Goal: Entertainment & Leisure: Browse casually

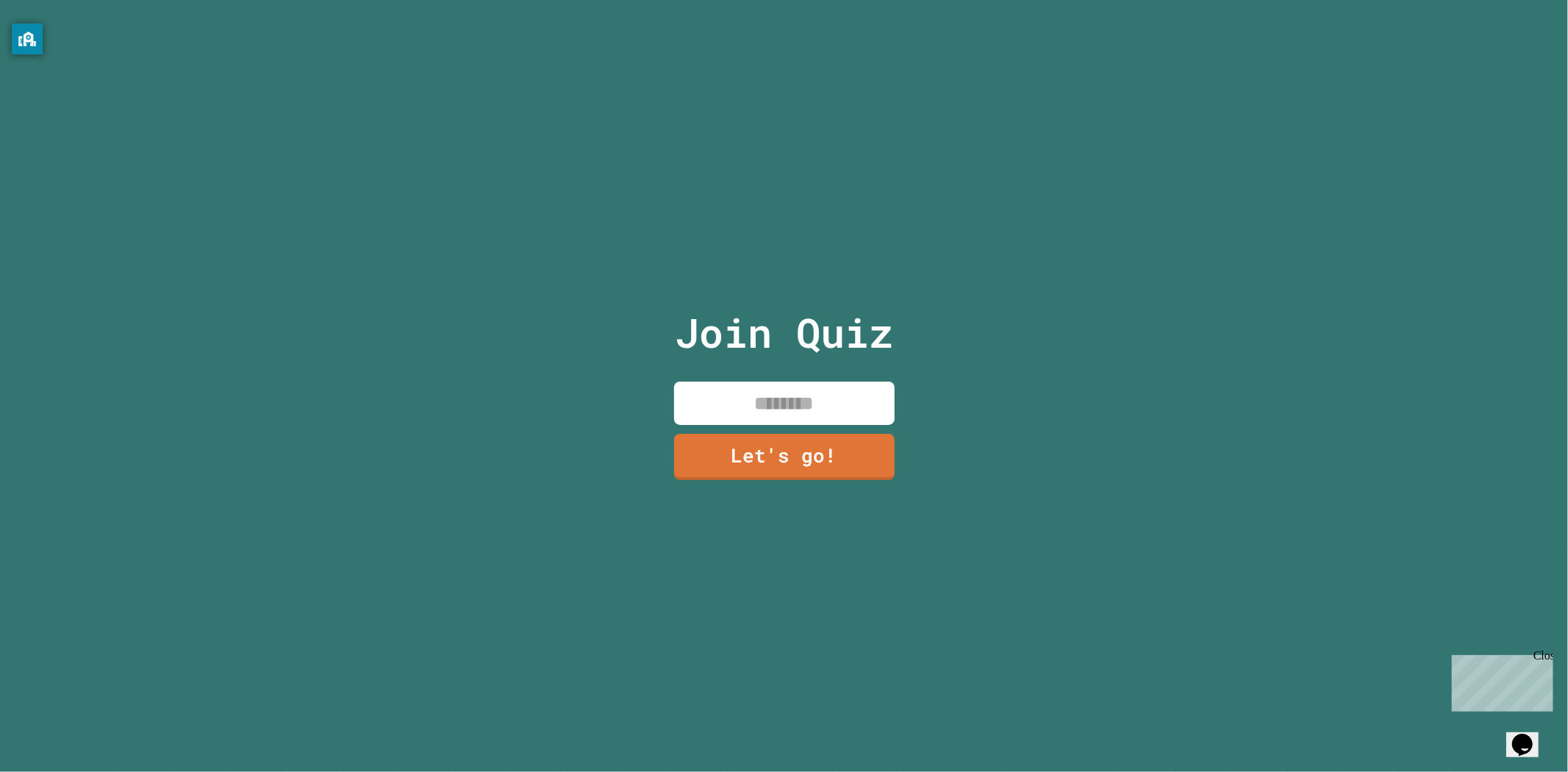
click at [762, 413] on input at bounding box center [784, 403] width 220 height 44
type input "*"
click at [812, 453] on link "Let's go!" at bounding box center [784, 456] width 225 height 49
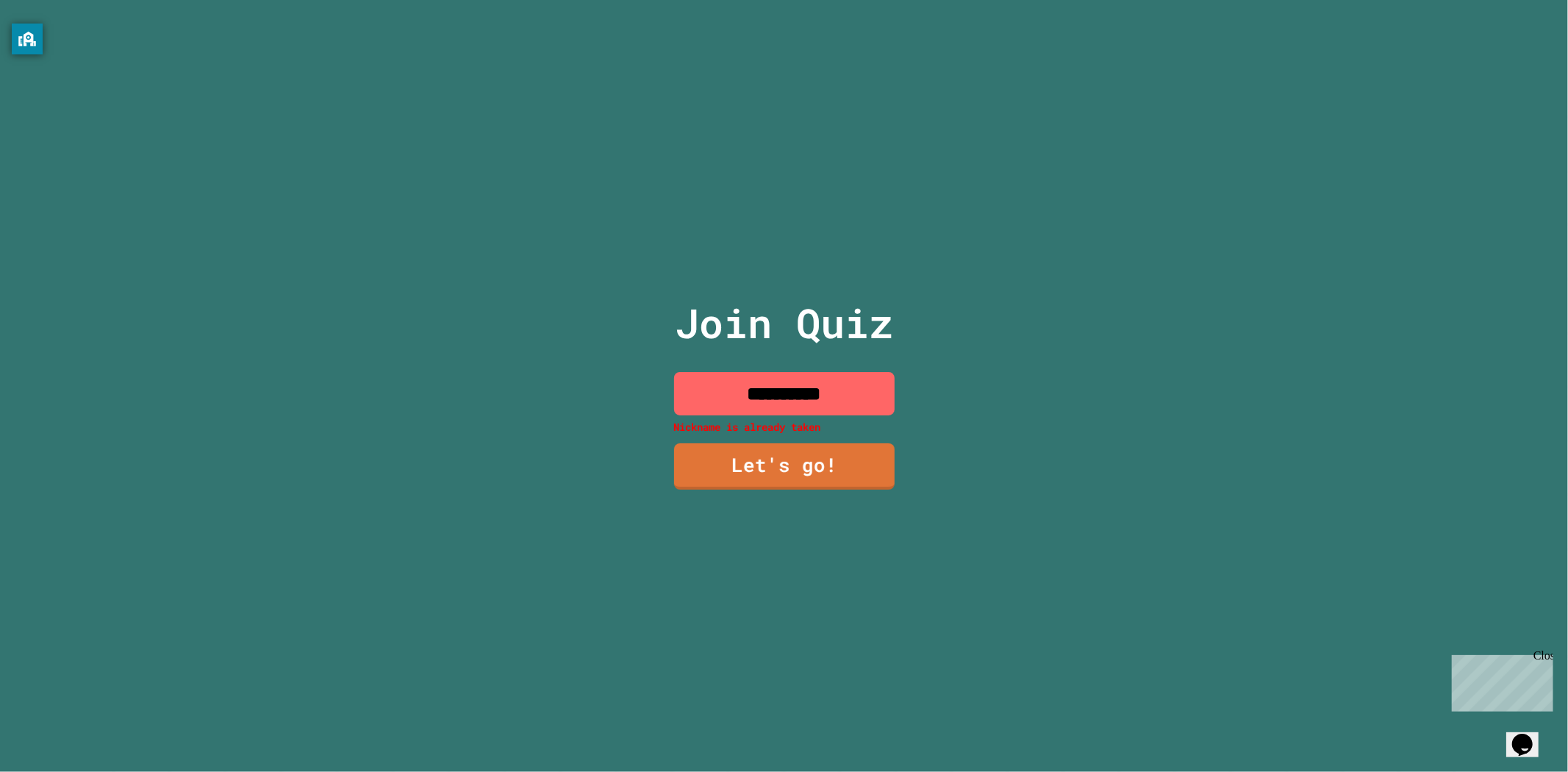
click at [844, 387] on input "**********" at bounding box center [784, 394] width 220 height 44
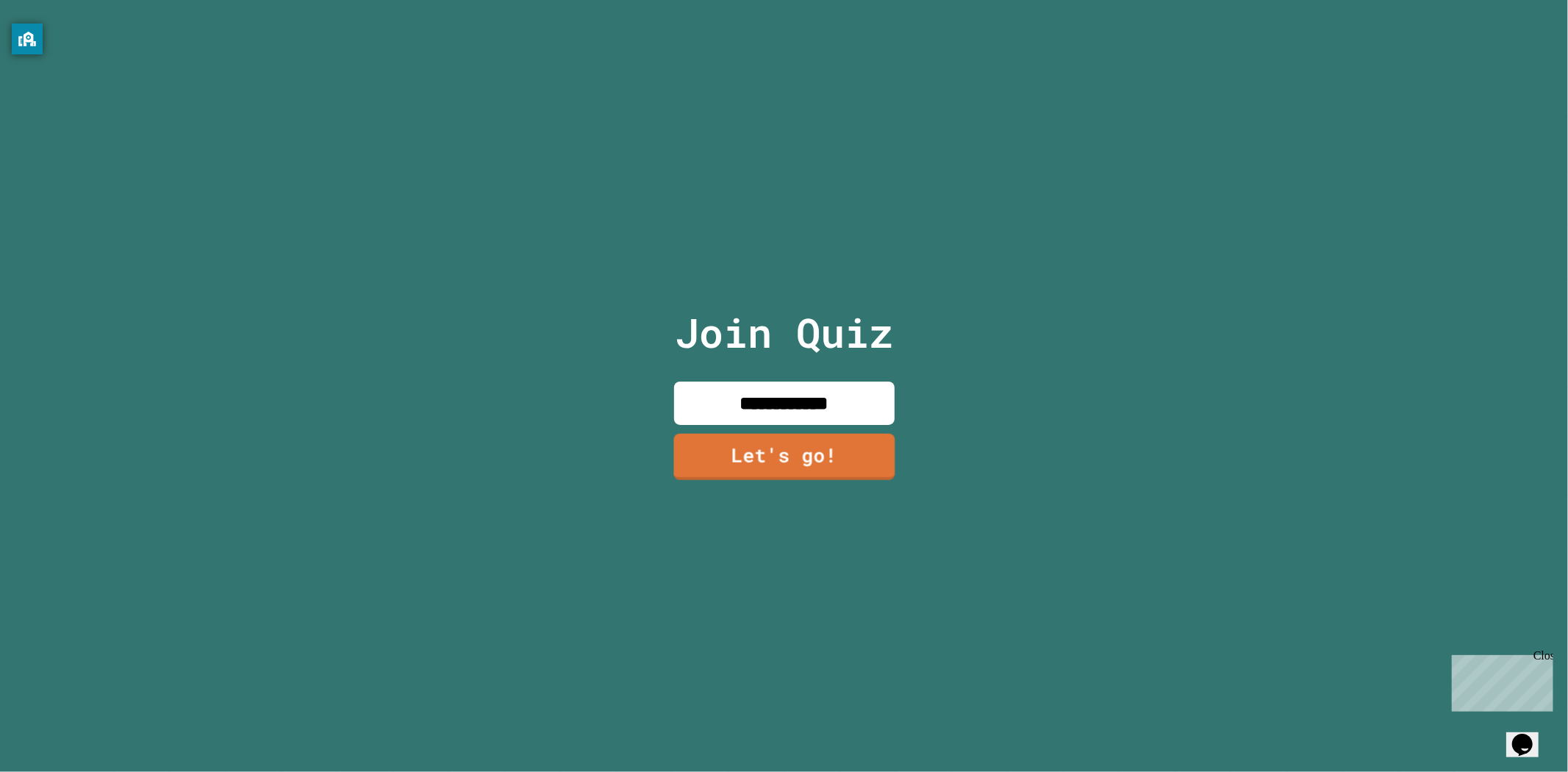
type input "**********"
click at [828, 454] on link "Let's go!" at bounding box center [784, 455] width 214 height 49
click at [784, 0] on div at bounding box center [784, 0] width 0 height 0
drag, startPoint x: 863, startPoint y: 566, endPoint x: 876, endPoint y: 565, distance: 13.0
click at [784, 0] on div at bounding box center [784, 0] width 0 height 0
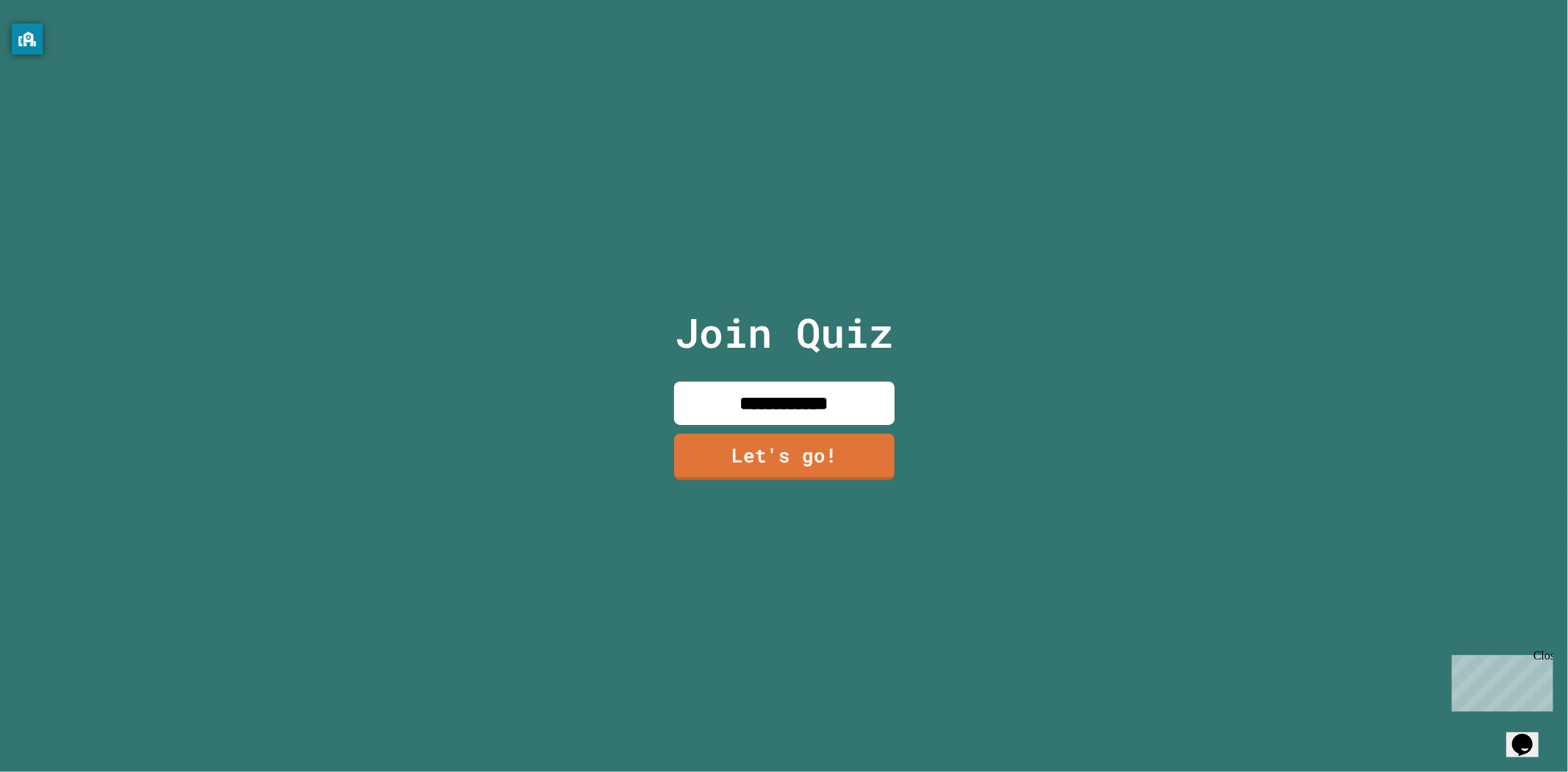
click at [784, 0] on div at bounding box center [784, 0] width 0 height 0
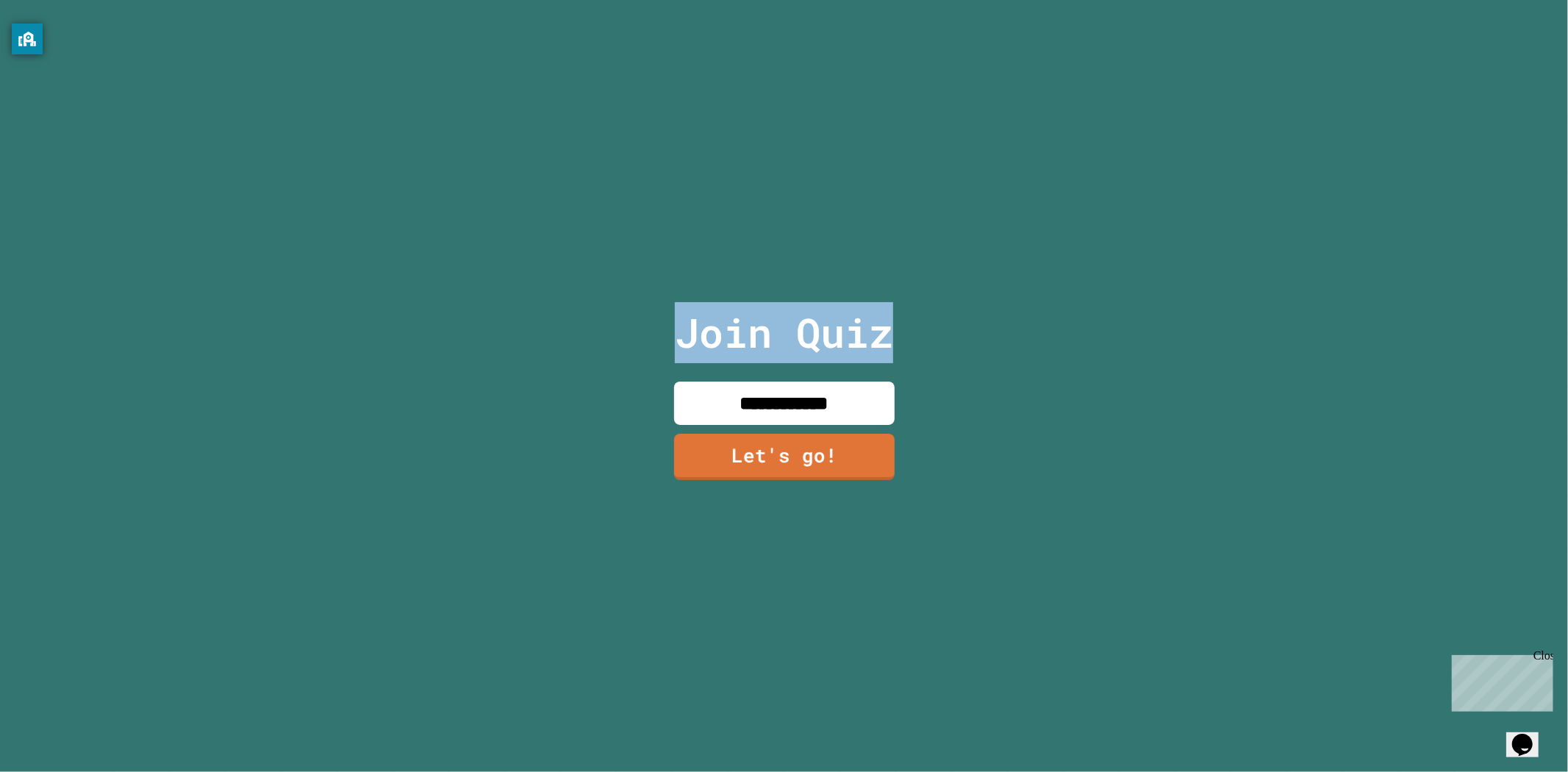
click at [784, 0] on div at bounding box center [784, 0] width 0 height 0
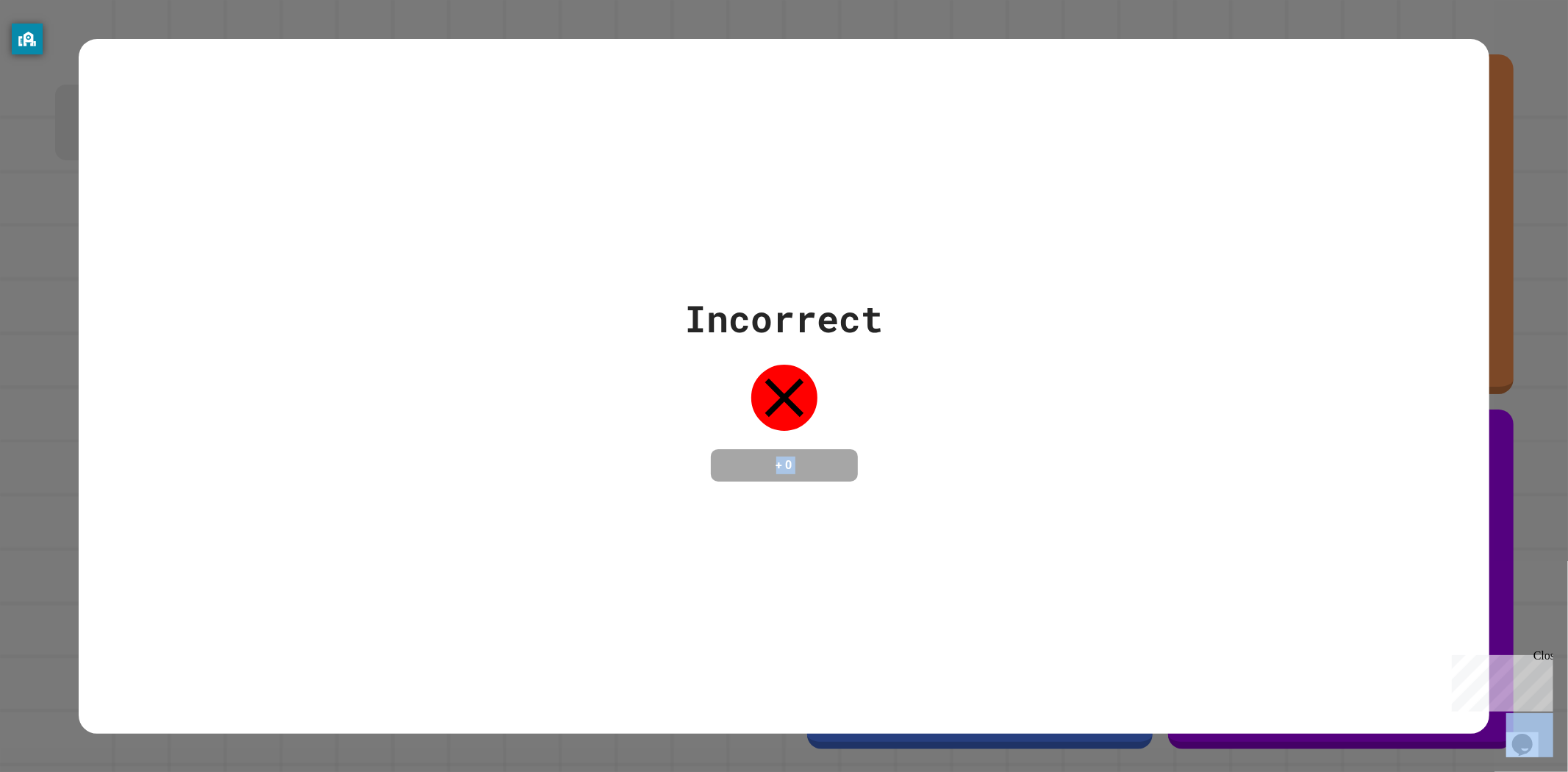
click at [908, 563] on div "Incorrect + 0" at bounding box center [784, 386] width 1411 height 694
click at [902, 565] on div "Incorrect + 0" at bounding box center [784, 386] width 1411 height 694
click at [851, 532] on div "Incorrect + 0" at bounding box center [784, 386] width 1411 height 694
click at [836, 480] on div "+ 0" at bounding box center [784, 465] width 147 height 32
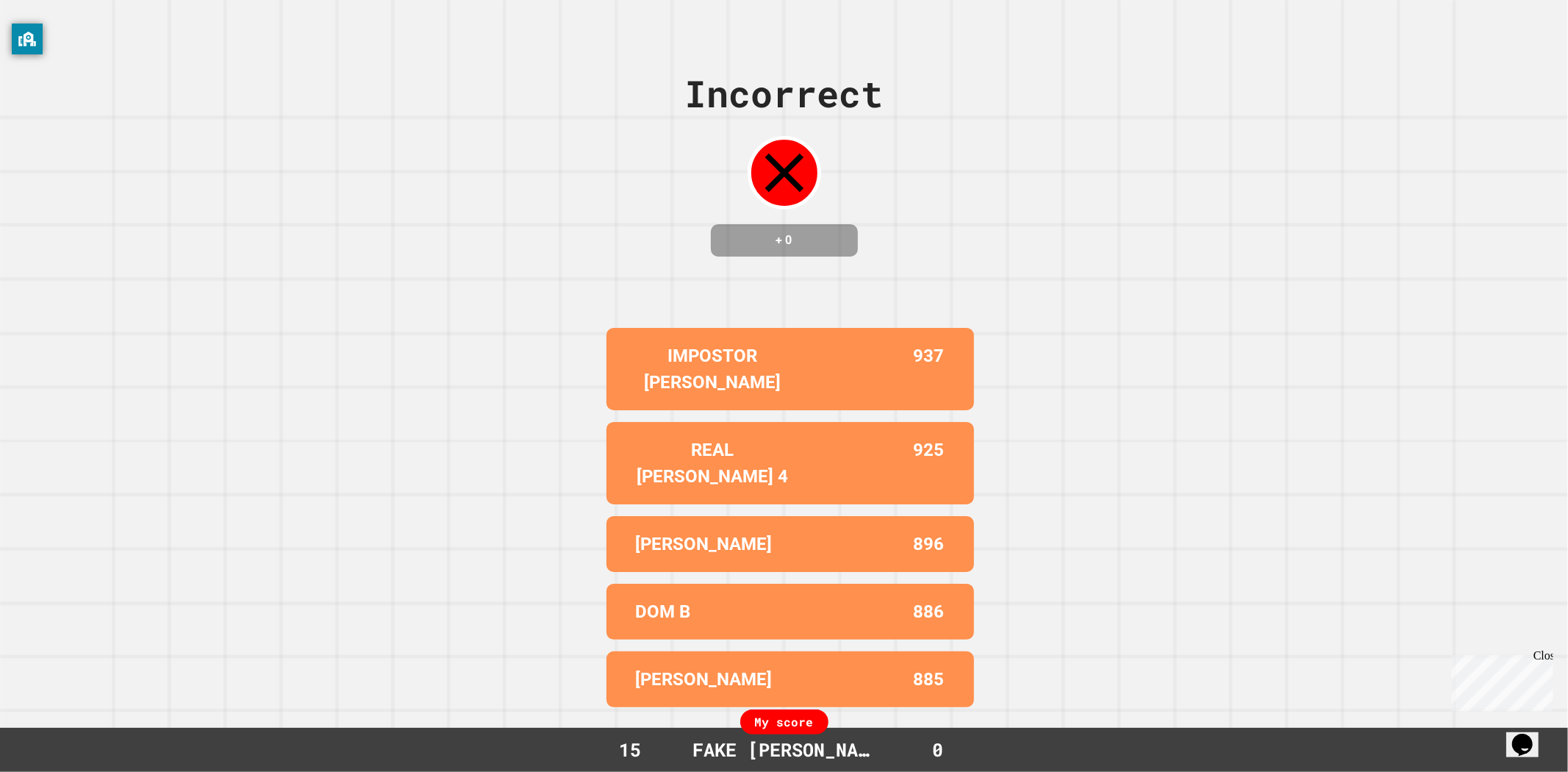
drag, startPoint x: 855, startPoint y: 523, endPoint x: 868, endPoint y: 520, distance: 13.3
click at [858, 531] on div "896" at bounding box center [867, 544] width 154 height 26
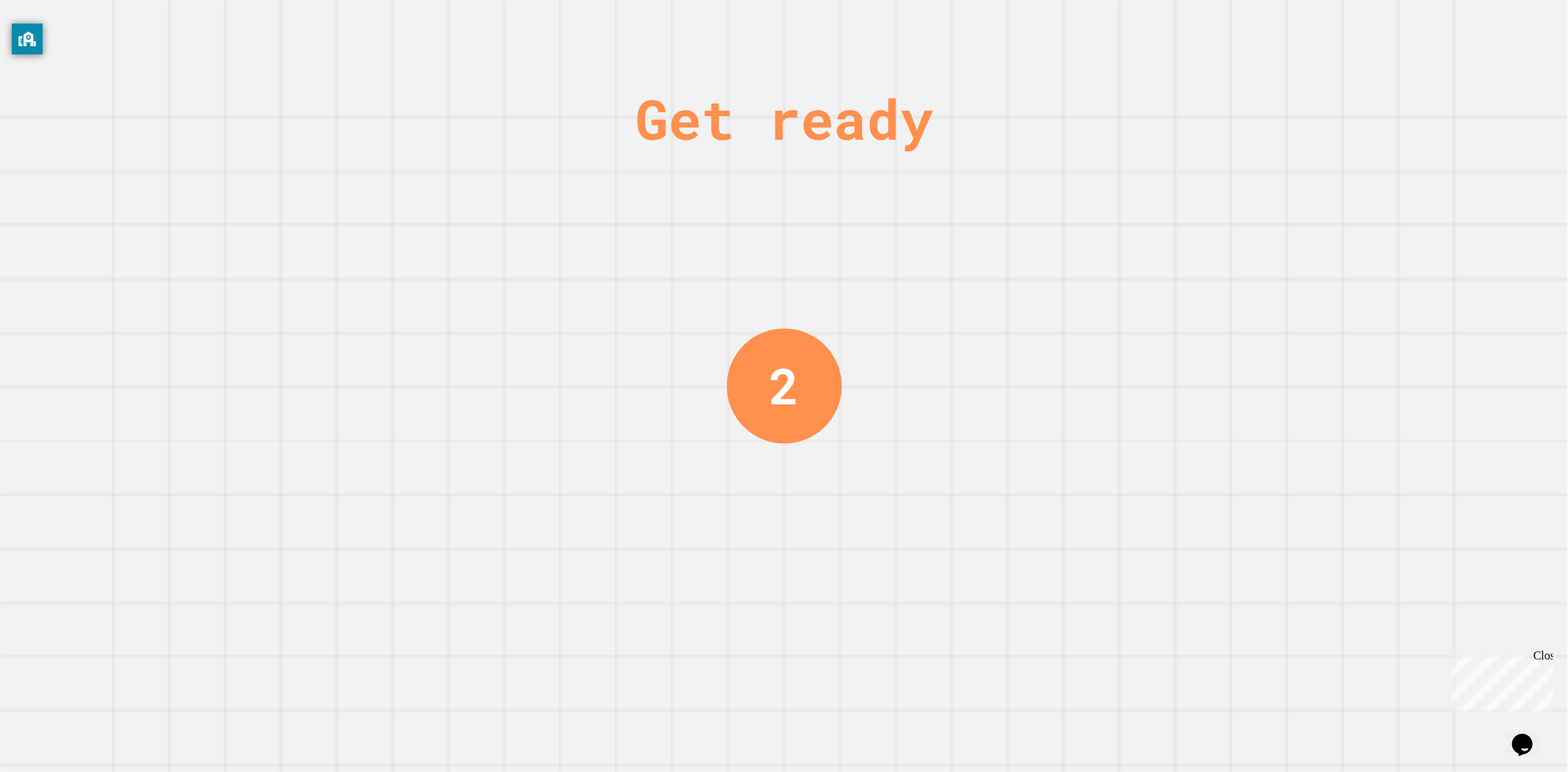
click at [800, 288] on div "Get ready 2" at bounding box center [784, 386] width 111 height 772
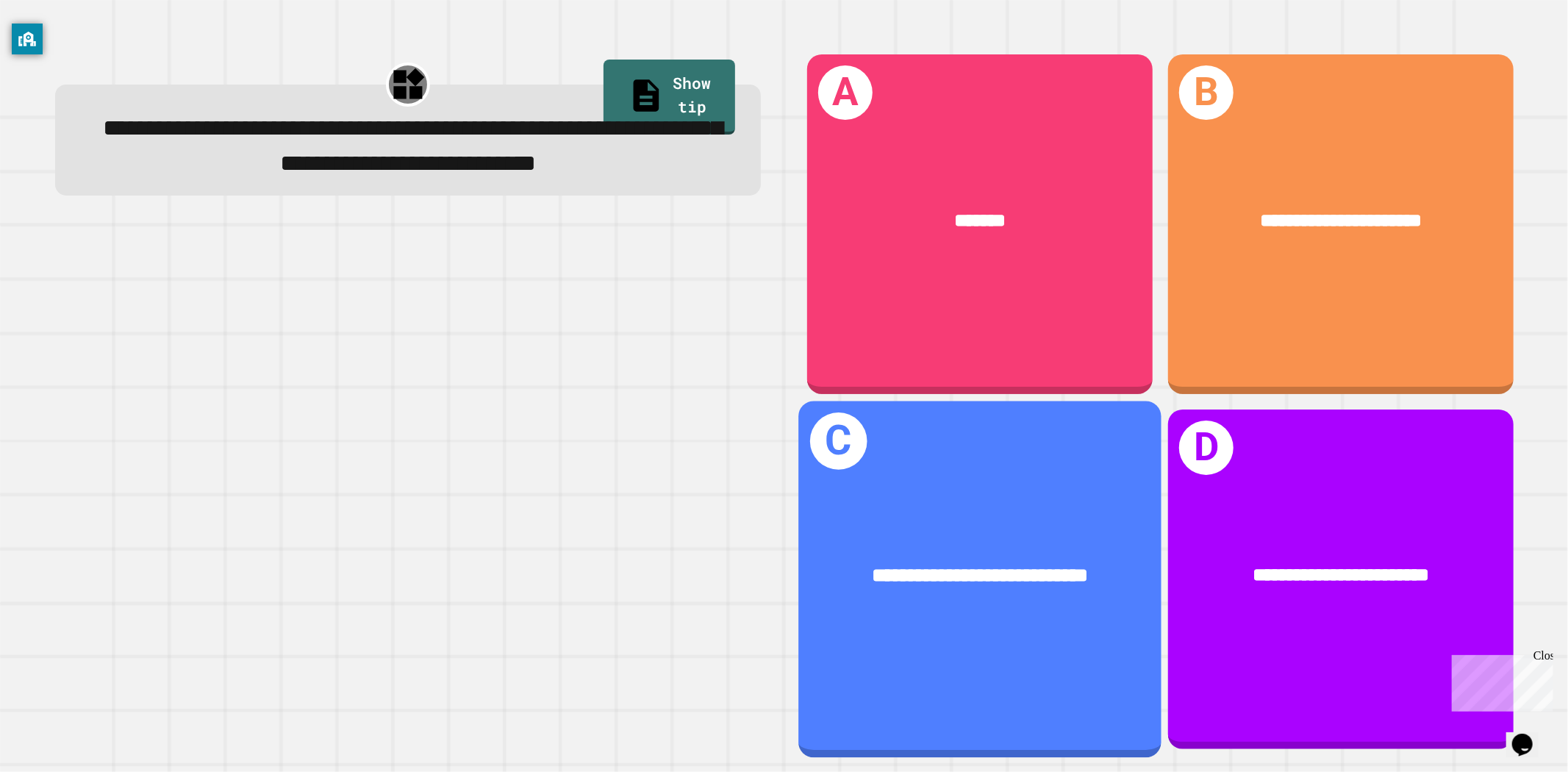
click at [1033, 565] on span "**********" at bounding box center [980, 574] width 216 height 19
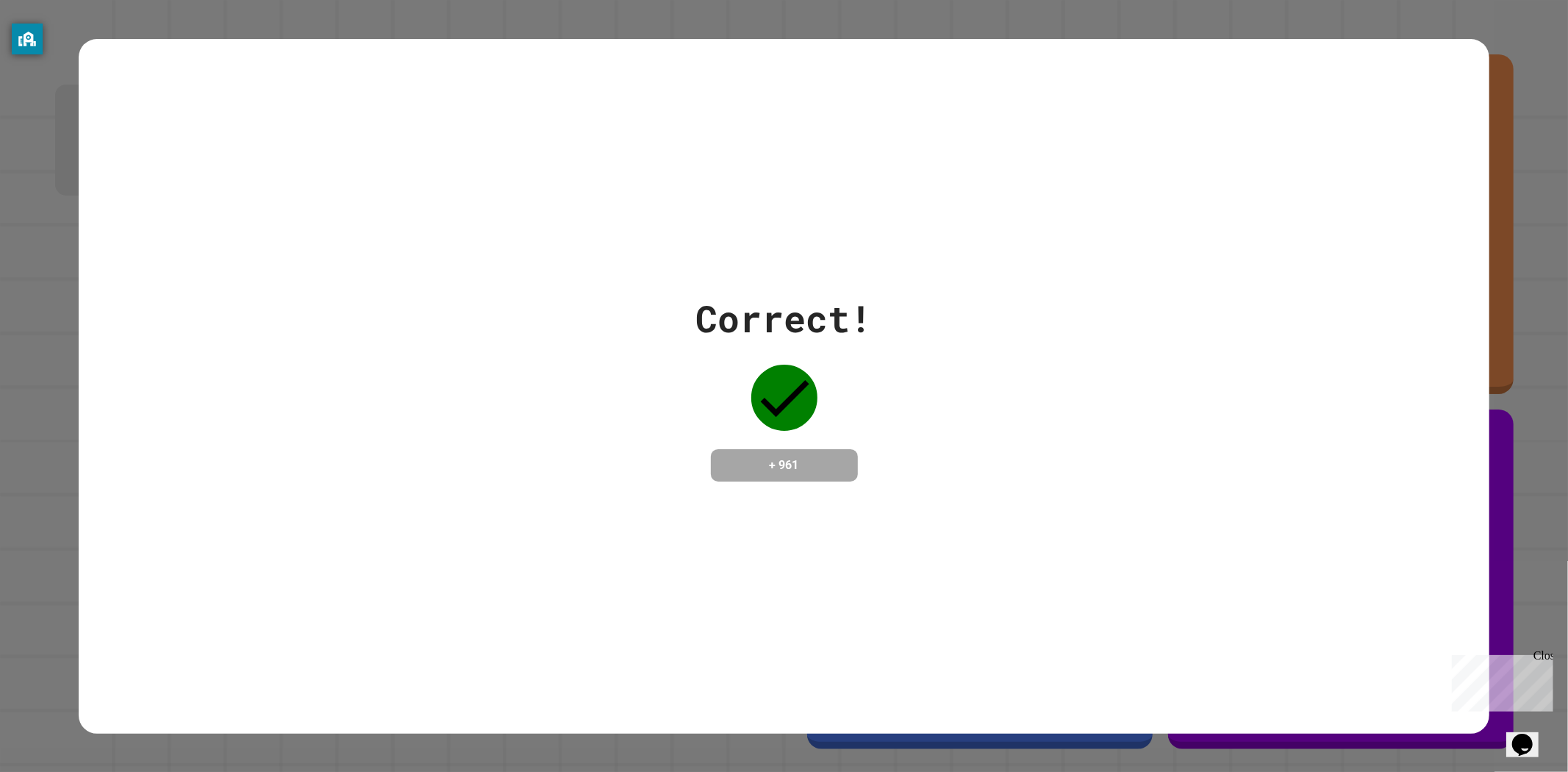
click at [365, 291] on div "Correct! + 961" at bounding box center [784, 386] width 1411 height 191
